Goal: Information Seeking & Learning: Find specific fact

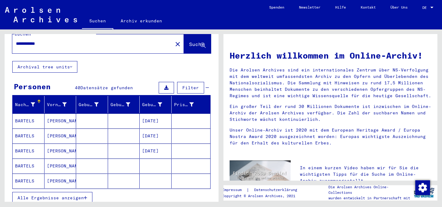
scroll to position [57, 0]
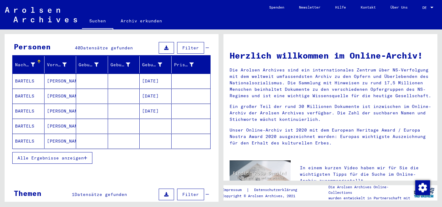
click at [152, 106] on mat-cell "[DATE]" at bounding box center [156, 111] width 32 height 15
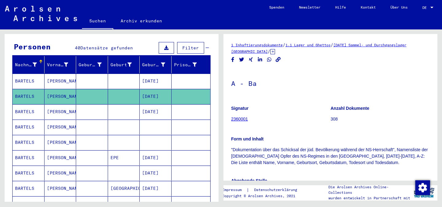
scroll to position [8, 0]
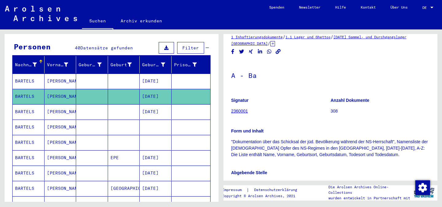
click at [326, 64] on h1 "A - Ba" at bounding box center [330, 74] width 199 height 27
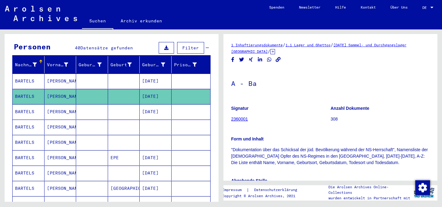
scroll to position [57, 0]
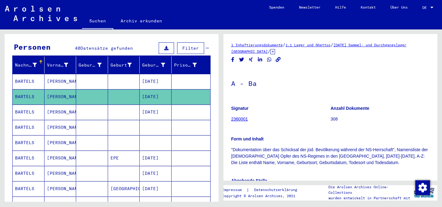
click at [153, 105] on mat-cell "[DATE]" at bounding box center [156, 112] width 32 height 15
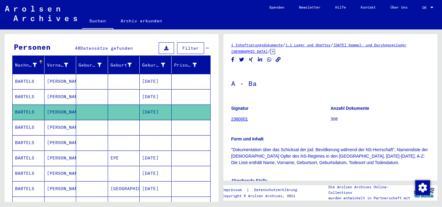
click at [160, 62] on div "Geburtsdatum" at bounding box center [153, 65] width 23 height 6
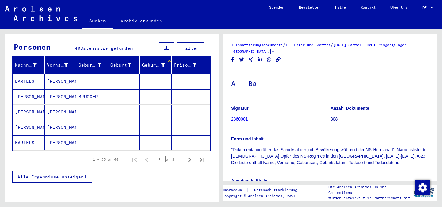
click at [156, 62] on div "Geburtsdatum" at bounding box center [157, 65] width 31 height 10
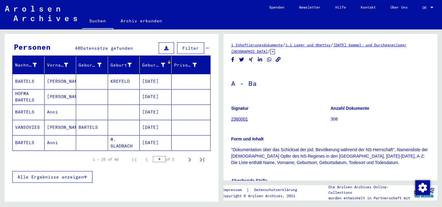
scroll to position [75, 0]
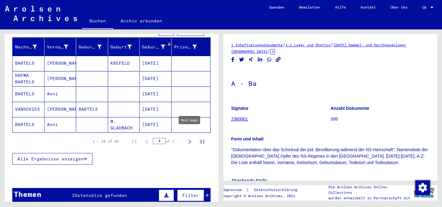
click at [191, 137] on icon "Next page" at bounding box center [189, 141] width 9 height 9
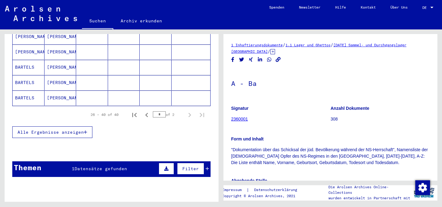
scroll to position [276, 0]
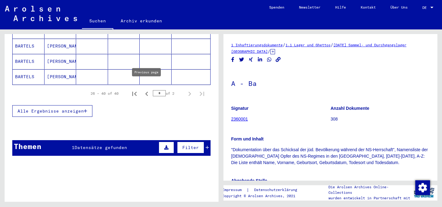
click at [147, 90] on icon "Previous page" at bounding box center [146, 94] width 9 height 9
type input "*"
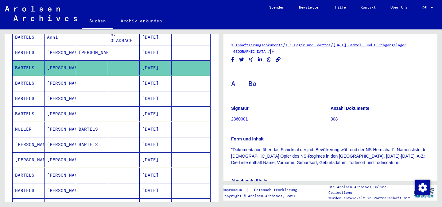
scroll to position [161, 0]
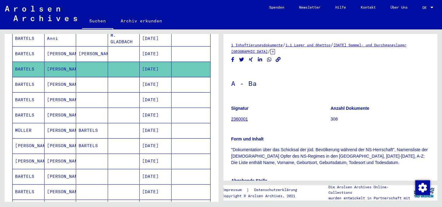
click at [131, 80] on mat-cell at bounding box center [124, 84] width 32 height 15
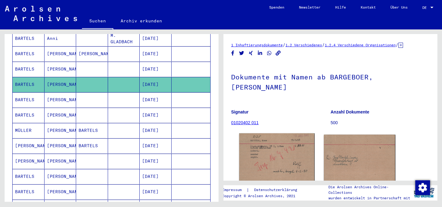
click at [276, 152] on img at bounding box center [276, 158] width 75 height 50
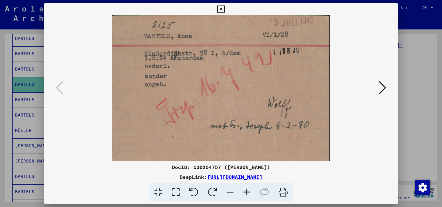
click at [250, 76] on img at bounding box center [221, 88] width 312 height 146
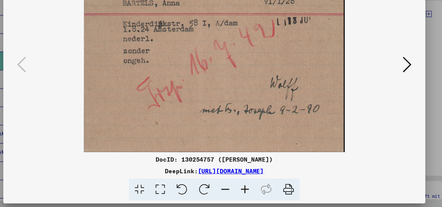
drag, startPoint x: 336, startPoint y: 177, endPoint x: 142, endPoint y: 177, distance: 193.9
click at [142, 177] on div "DeepLink: [URL][DOMAIN_NAME]" at bounding box center [220, 176] width 353 height 7
copy link "[URL][DOMAIN_NAME]"
